Goal: Book appointment/travel/reservation

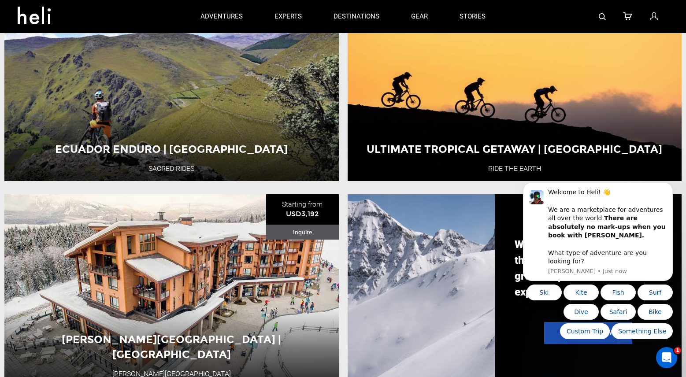
scroll to position [458, 0]
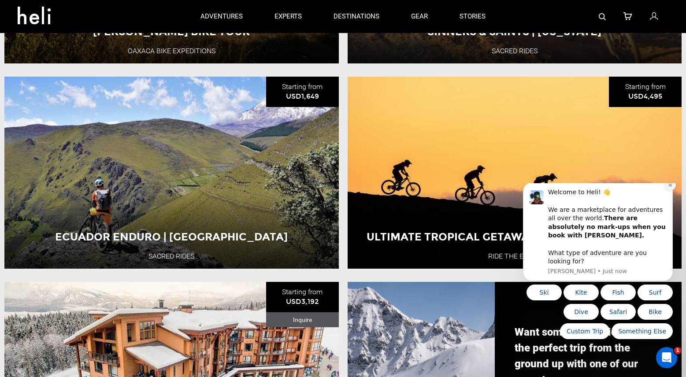
click at [669, 187] on icon "Dismiss notification" at bounding box center [670, 185] width 3 height 3
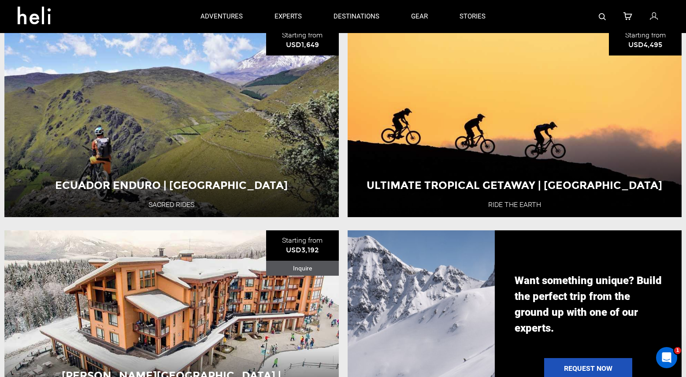
scroll to position [0, 0]
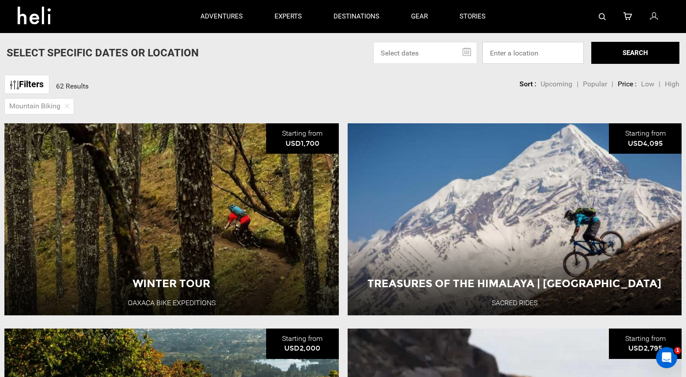
click at [512, 61] on input at bounding box center [533, 53] width 101 height 22
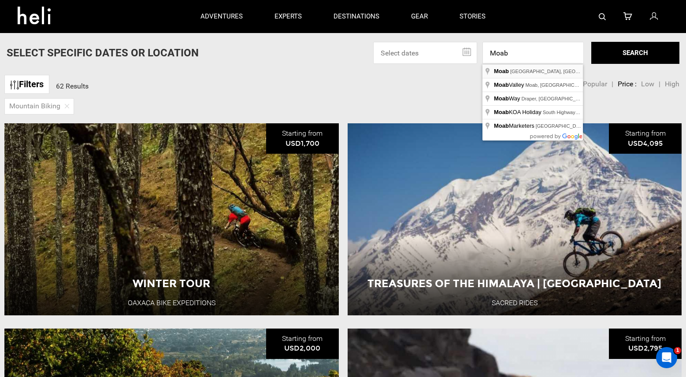
type input "Moab, [GEOGRAPHIC_DATA], [GEOGRAPHIC_DATA]"
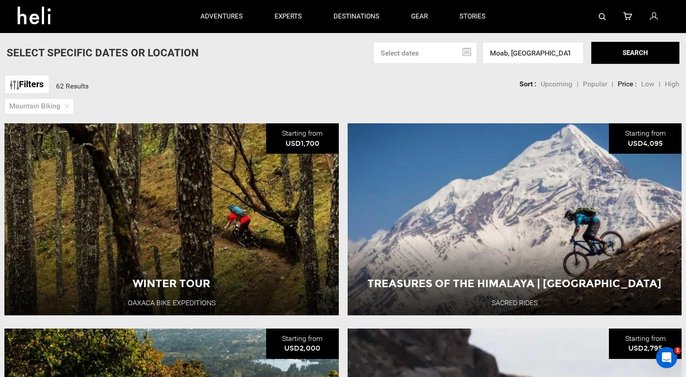
click at [607, 51] on button "SEARCH" at bounding box center [636, 53] width 88 height 22
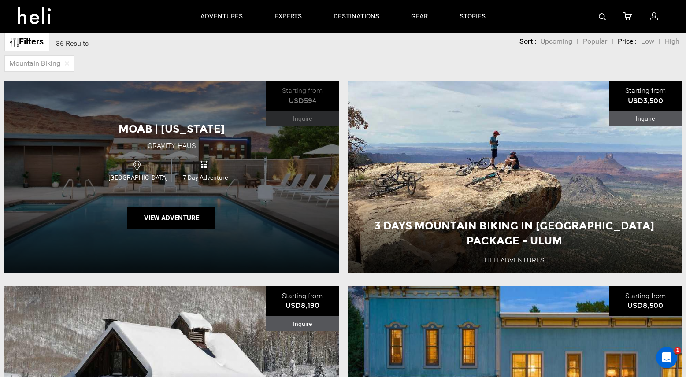
scroll to position [45, 0]
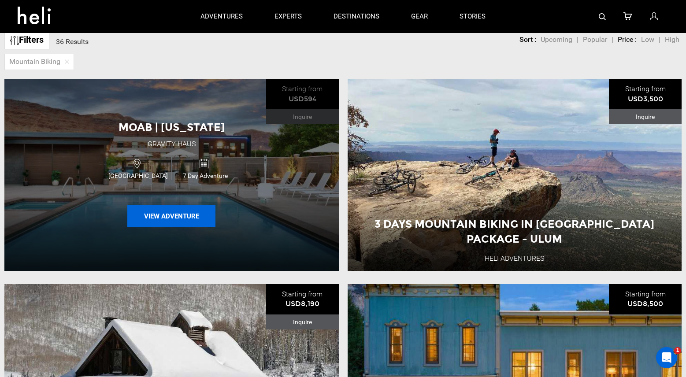
click at [175, 217] on button "View Adventure" at bounding box center [171, 216] width 88 height 22
